Goal: Navigation & Orientation: Find specific page/section

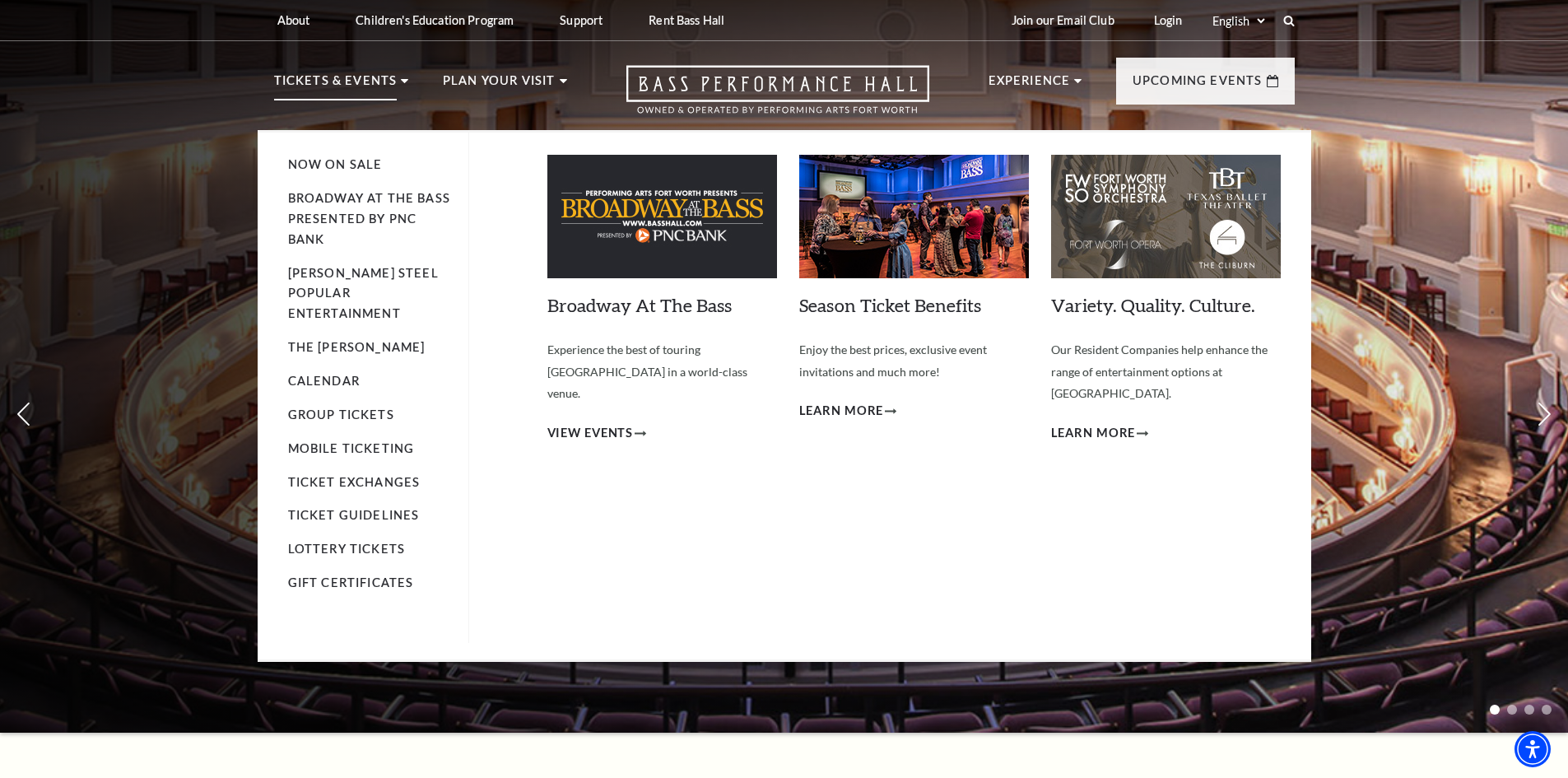
click at [390, 75] on p "Tickets & Events" at bounding box center [336, 86] width 123 height 30
click at [324, 374] on link "Calendar" at bounding box center [324, 381] width 72 height 14
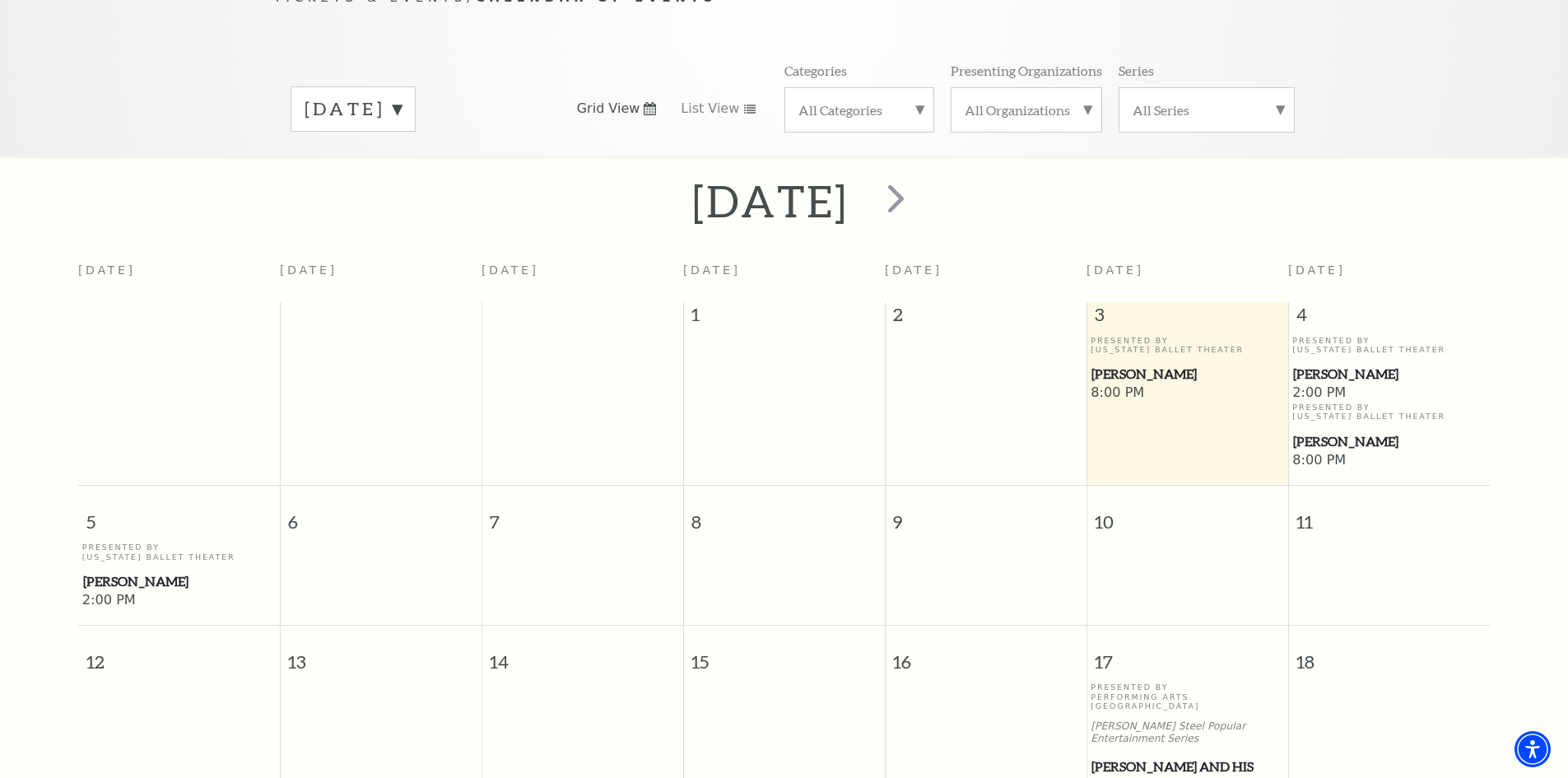
scroll to position [247, 0]
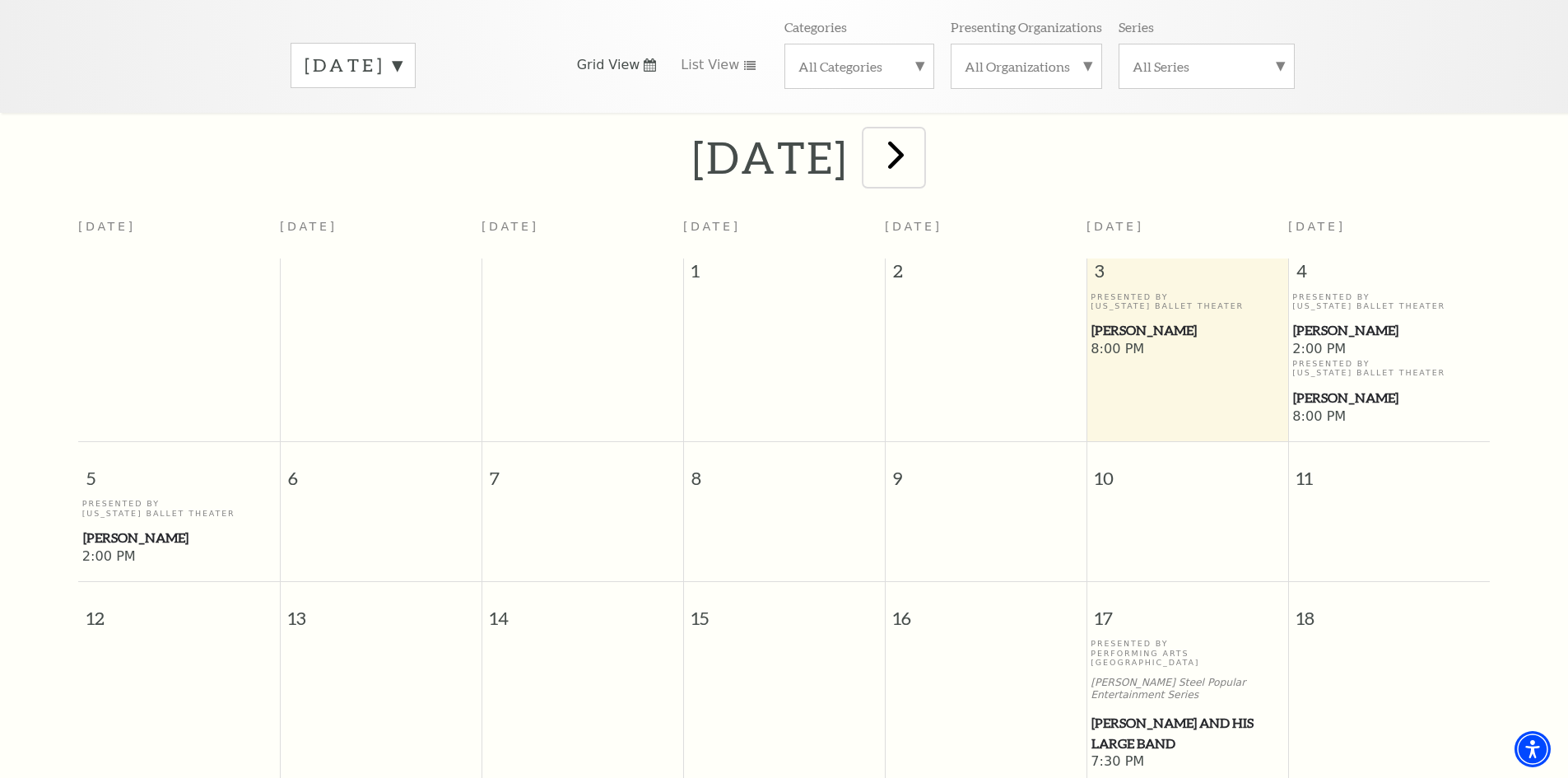
click at [919, 131] on span "next" at bounding box center [896, 154] width 47 height 47
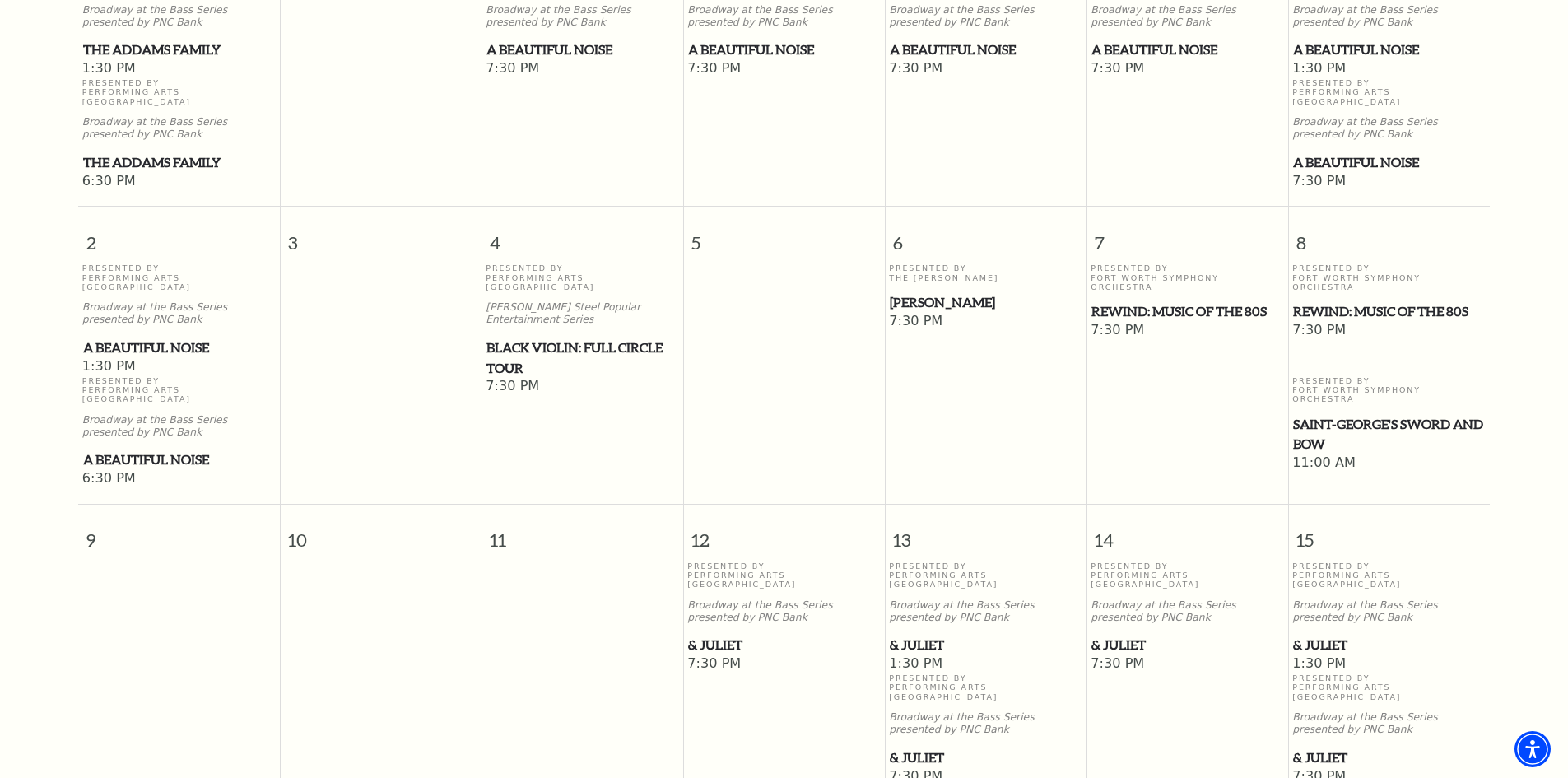
scroll to position [393, 0]
